Goal: Navigation & Orientation: Find specific page/section

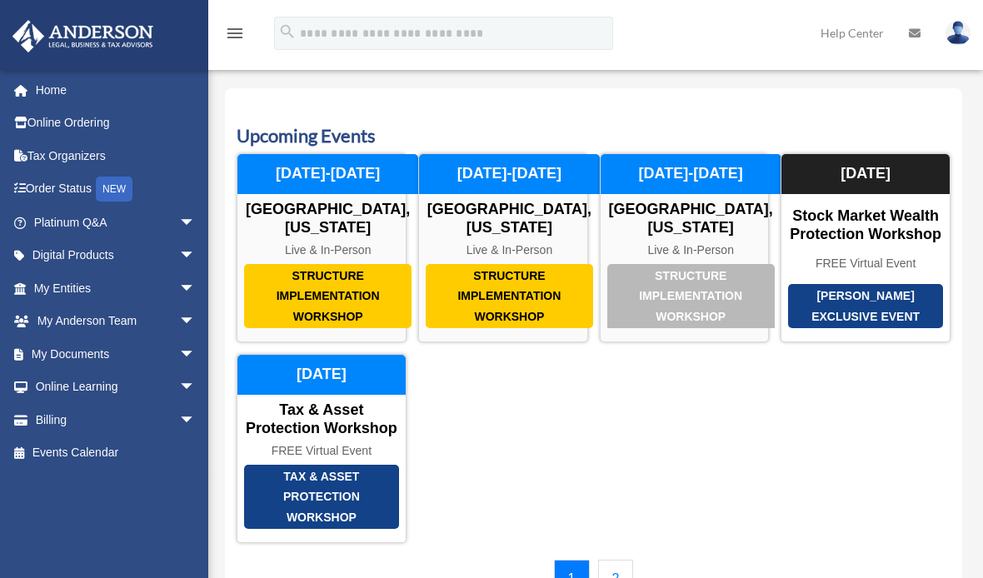
scroll to position [135, 0]
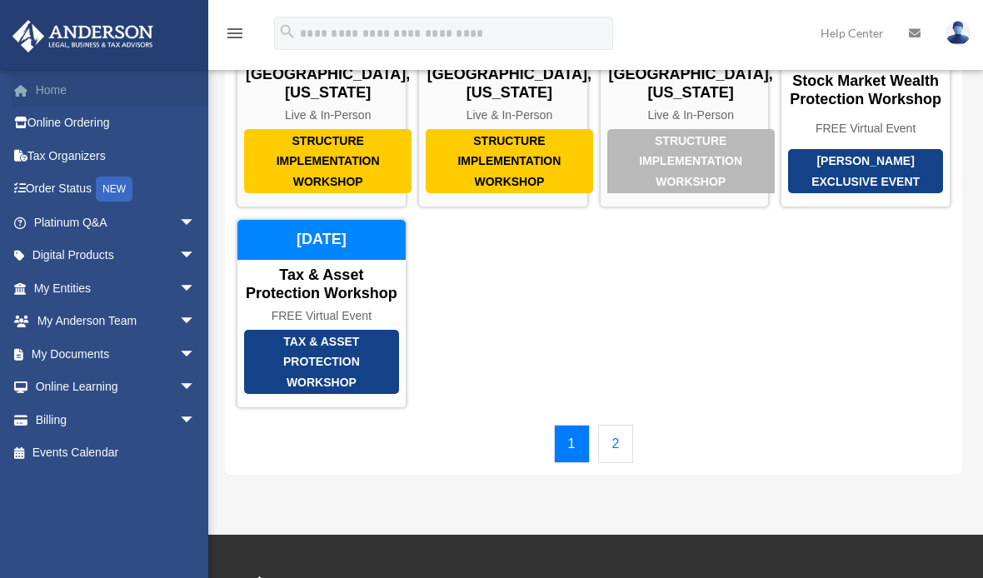
click at [66, 81] on link "Home" at bounding box center [116, 89] width 209 height 33
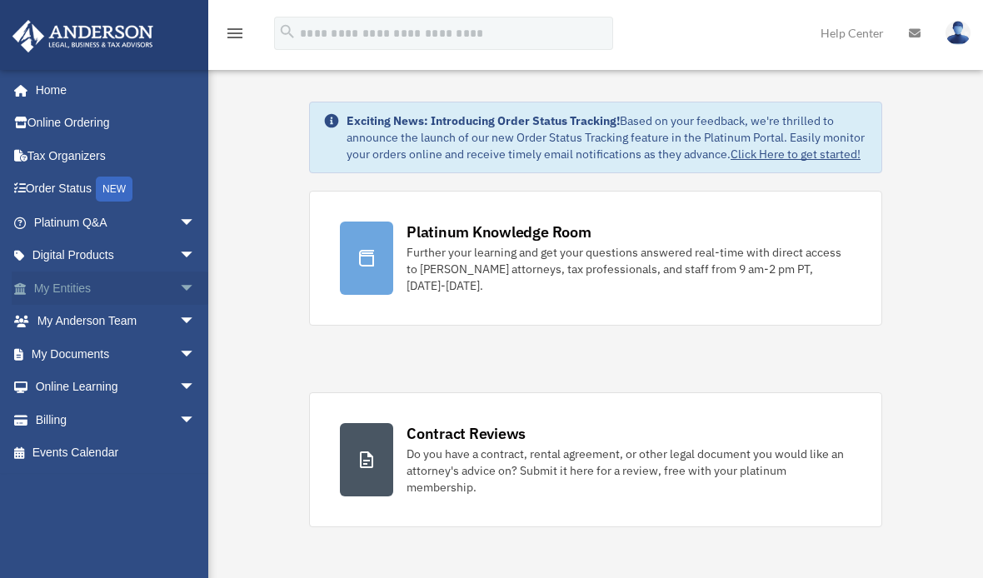
click at [70, 284] on link "My Entities arrow_drop_down" at bounding box center [116, 288] width 209 height 33
click at [90, 321] on link "My Anderson Team arrow_drop_down" at bounding box center [116, 321] width 209 height 33
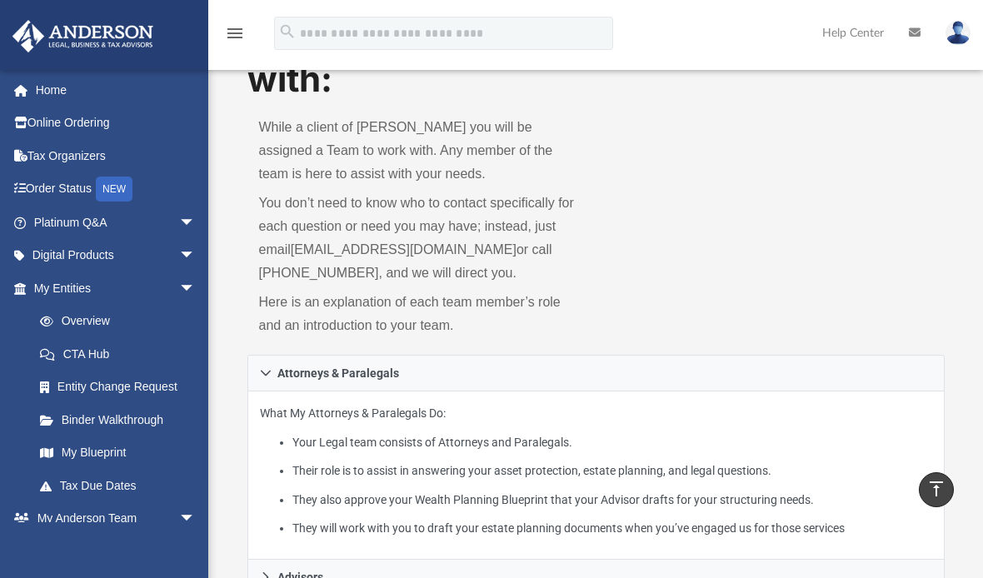
scroll to position [8, 0]
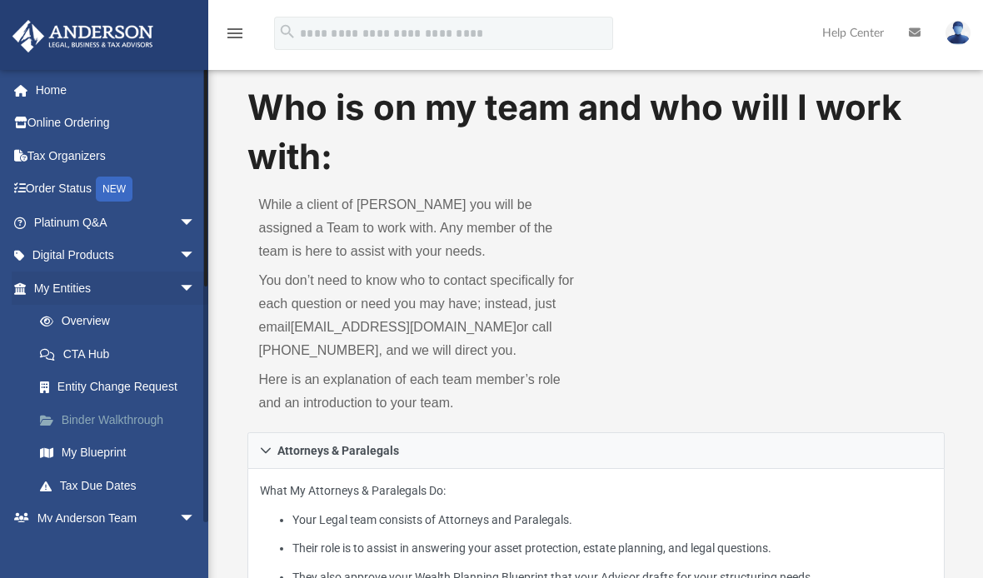
click at [97, 412] on link "Binder Walkthrough" at bounding box center [121, 419] width 197 height 33
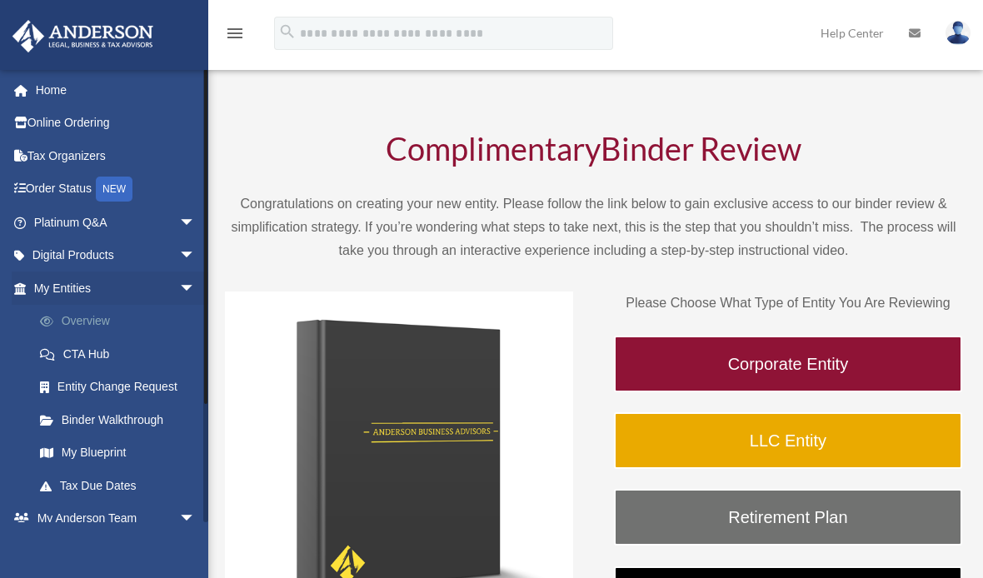
click at [90, 320] on link "Overview" at bounding box center [121, 321] width 197 height 33
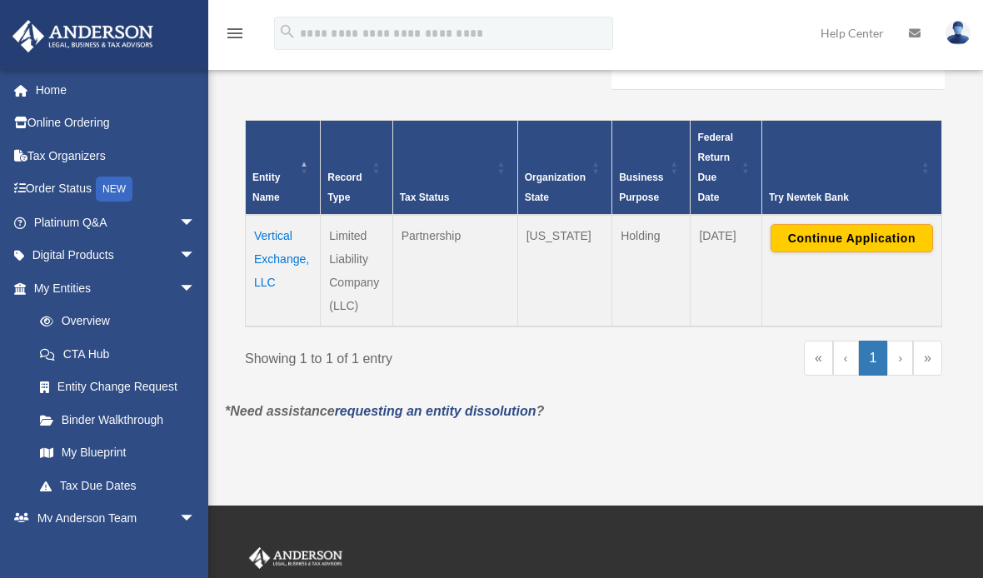
scroll to position [324, 0]
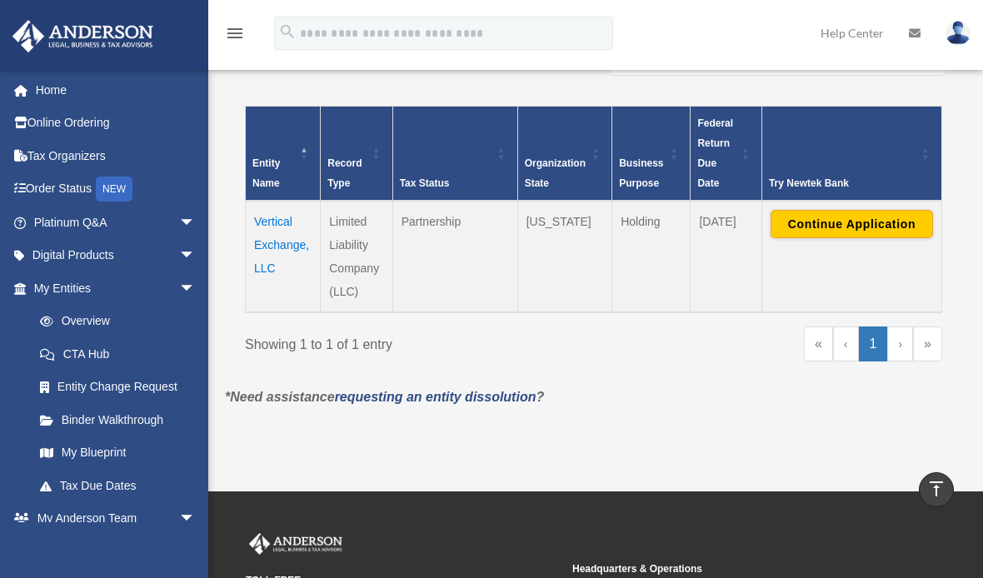
click at [291, 249] on td "Vertical Exchange, LLC" at bounding box center [283, 257] width 75 height 112
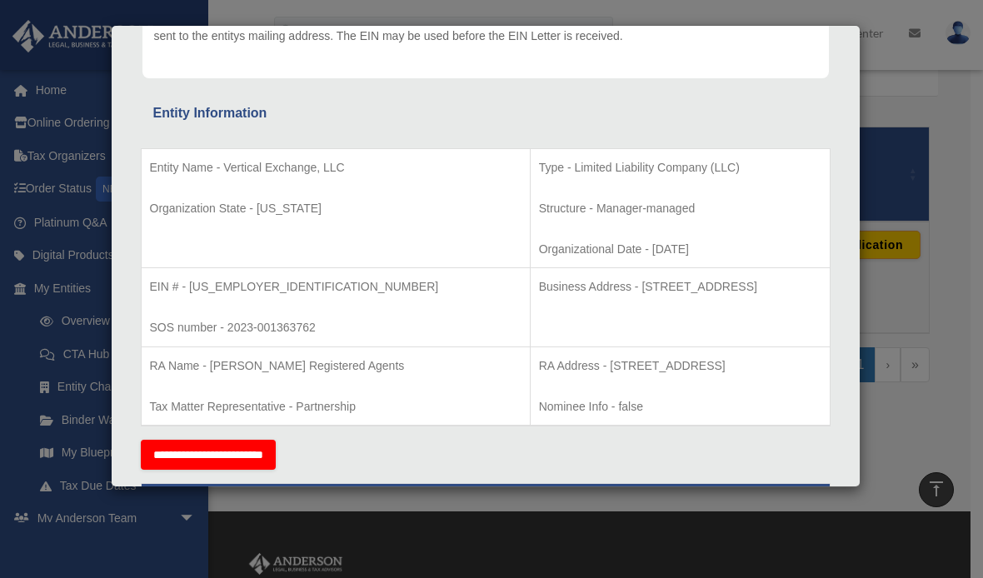
scroll to position [296, 0]
